Goal: Download file/media

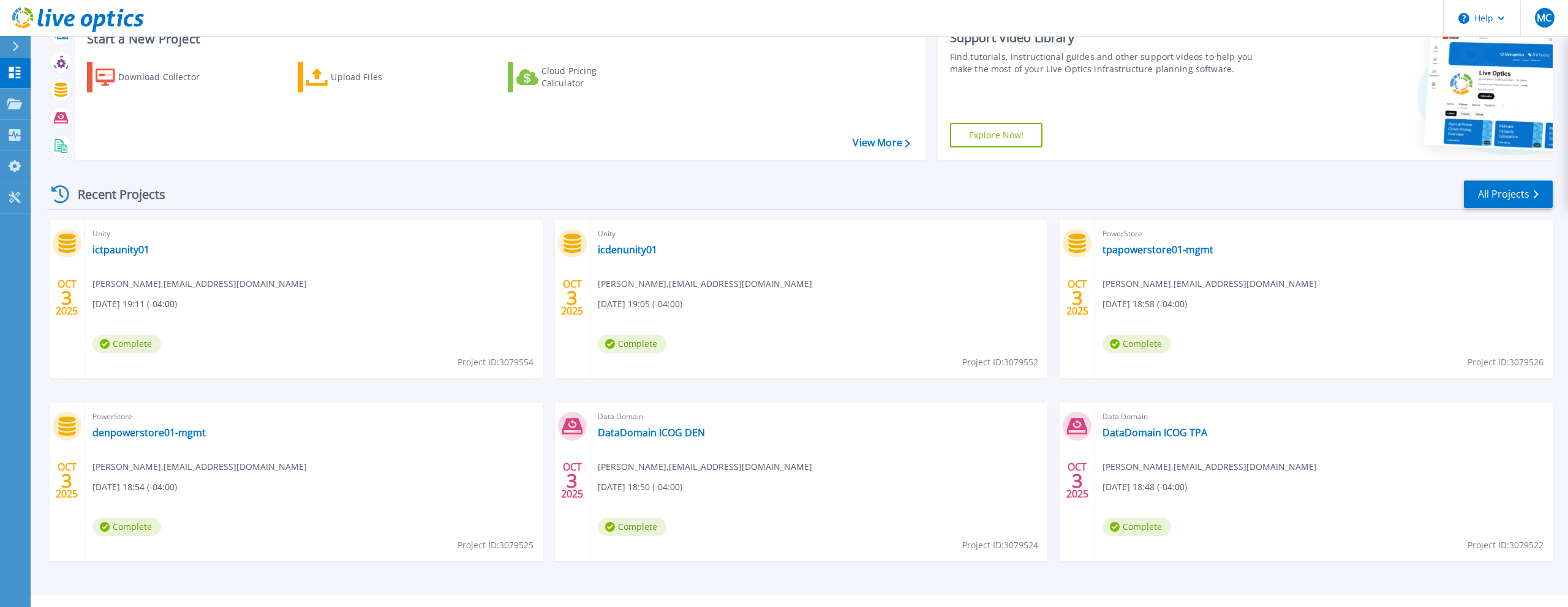
scroll to position [71, 0]
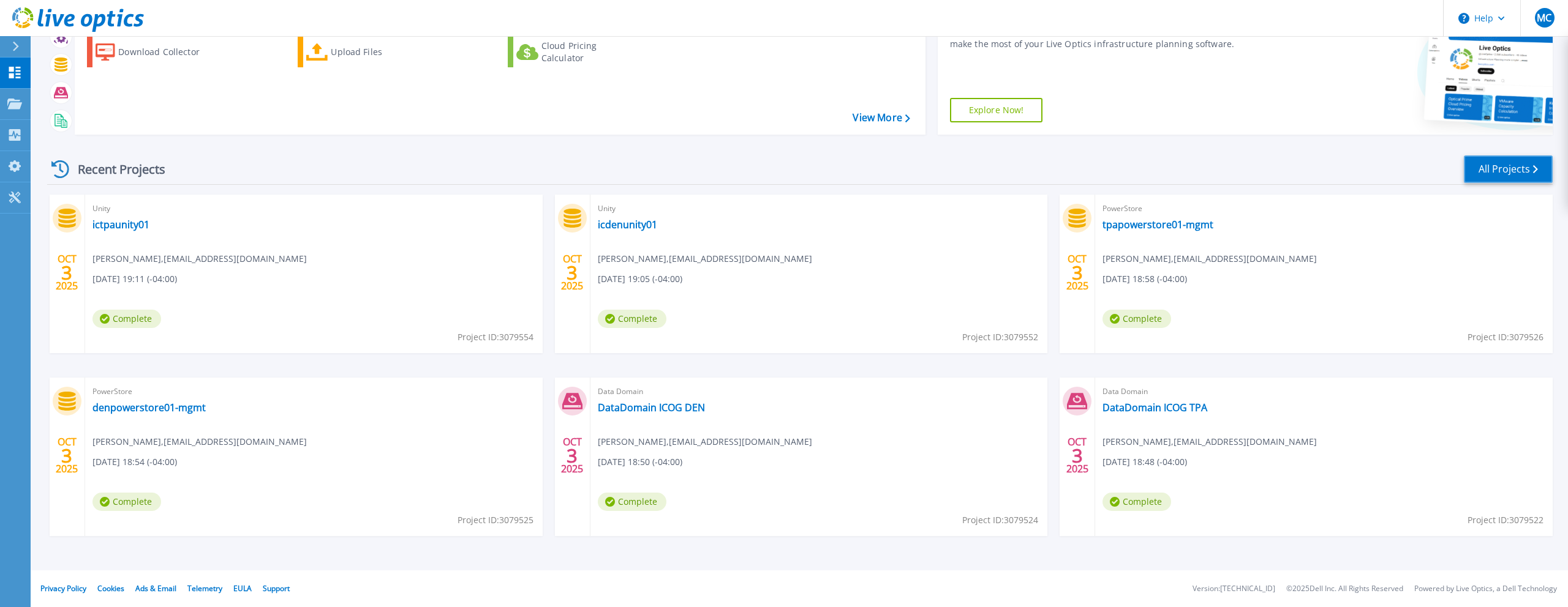
click at [1521, 167] on link "All Projects" at bounding box center [1508, 169] width 89 height 27
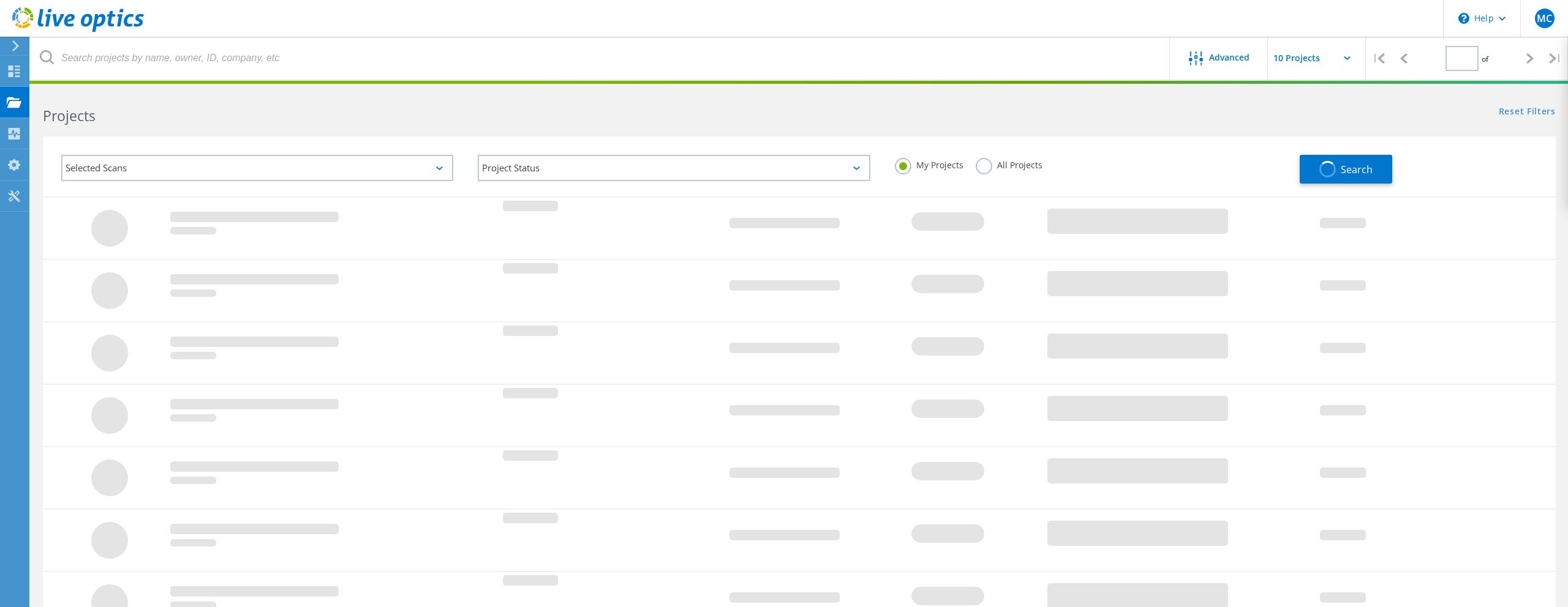
type input "1"
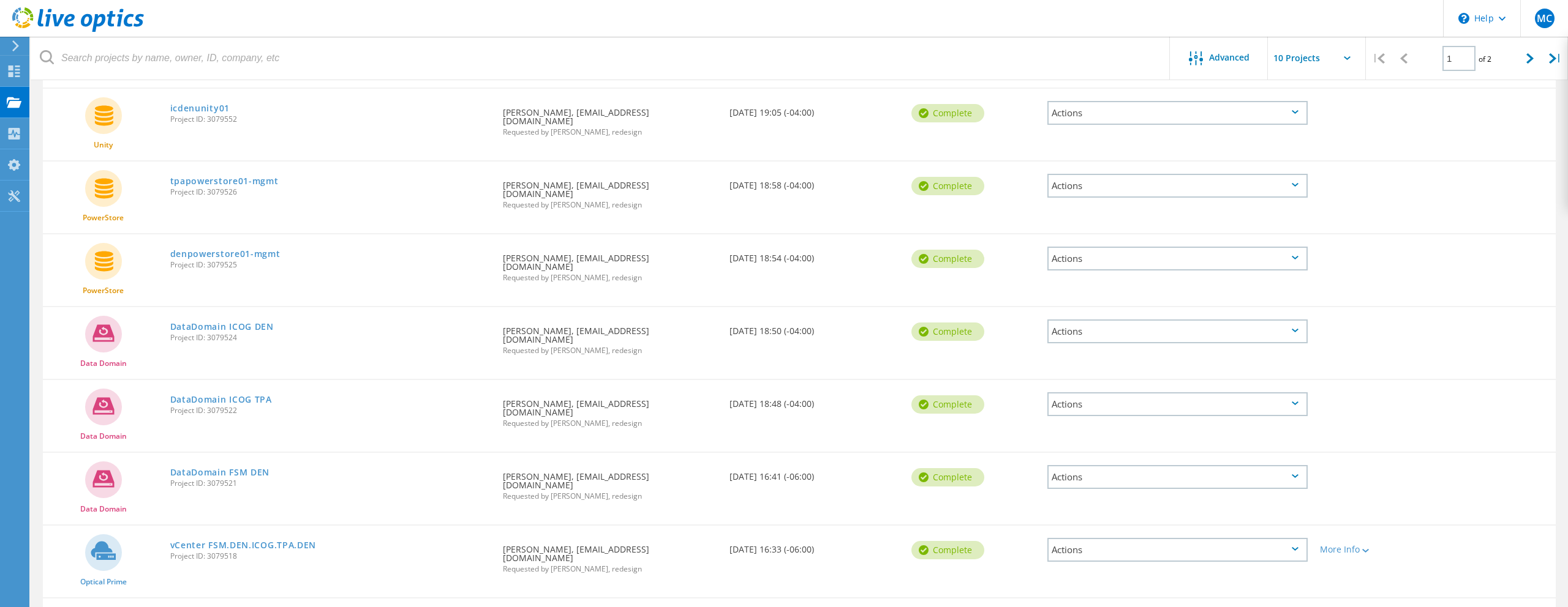
scroll to position [210, 0]
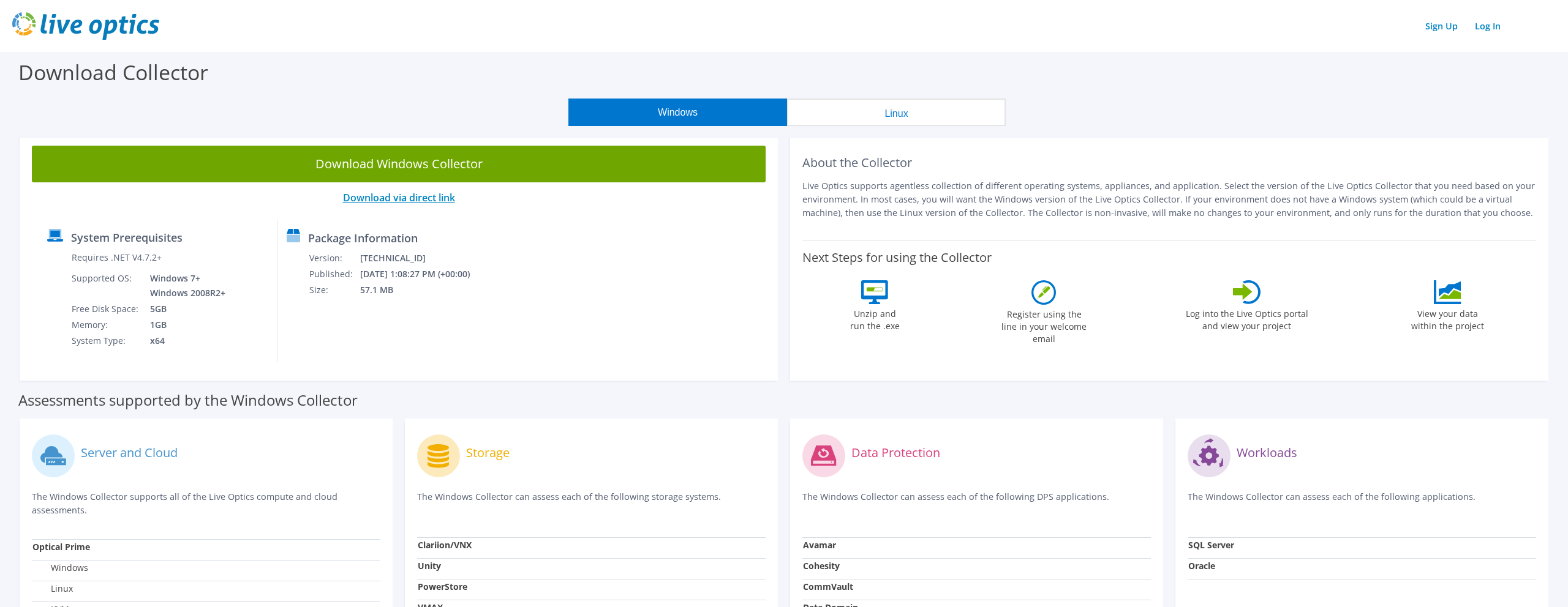
click at [431, 197] on link "Download via direct link" at bounding box center [399, 198] width 112 height 13
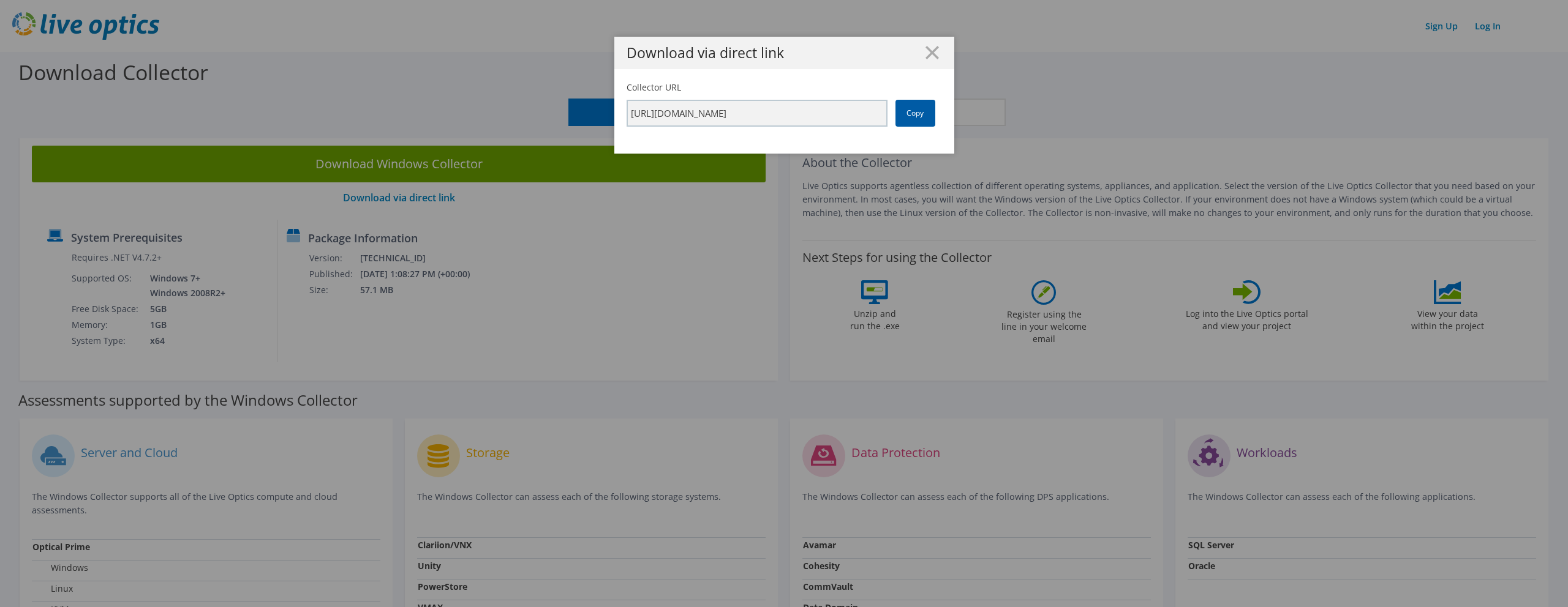
click at [911, 111] on link "Copy" at bounding box center [915, 113] width 40 height 27
